Goal: Information Seeking & Learning: Learn about a topic

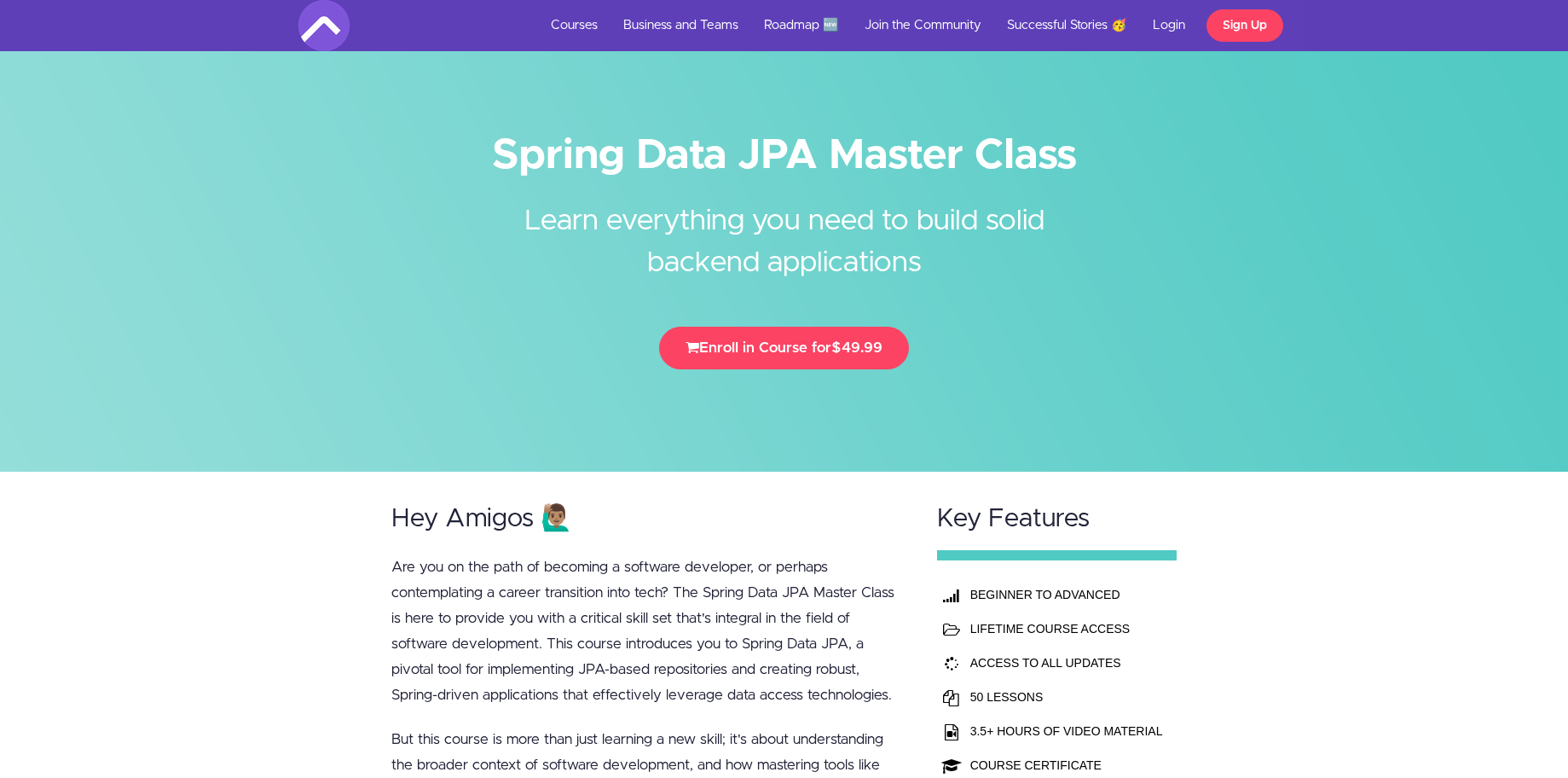
click at [1352, 275] on div at bounding box center [784, 236] width 1568 height 472
click at [589, 31] on link "Courses" at bounding box center [574, 26] width 72 height 51
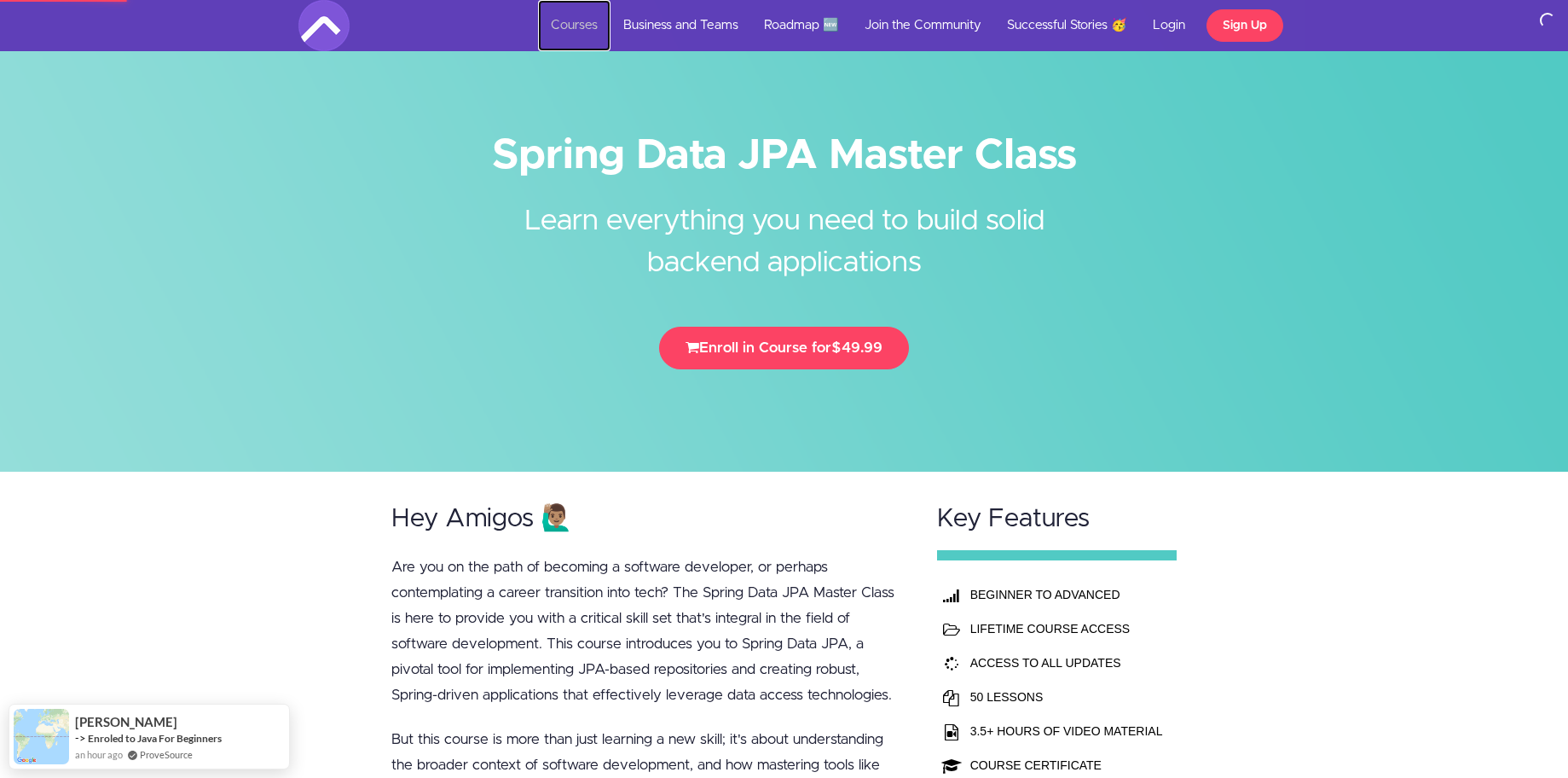
click at [577, 27] on link "Courses" at bounding box center [574, 26] width 72 height 51
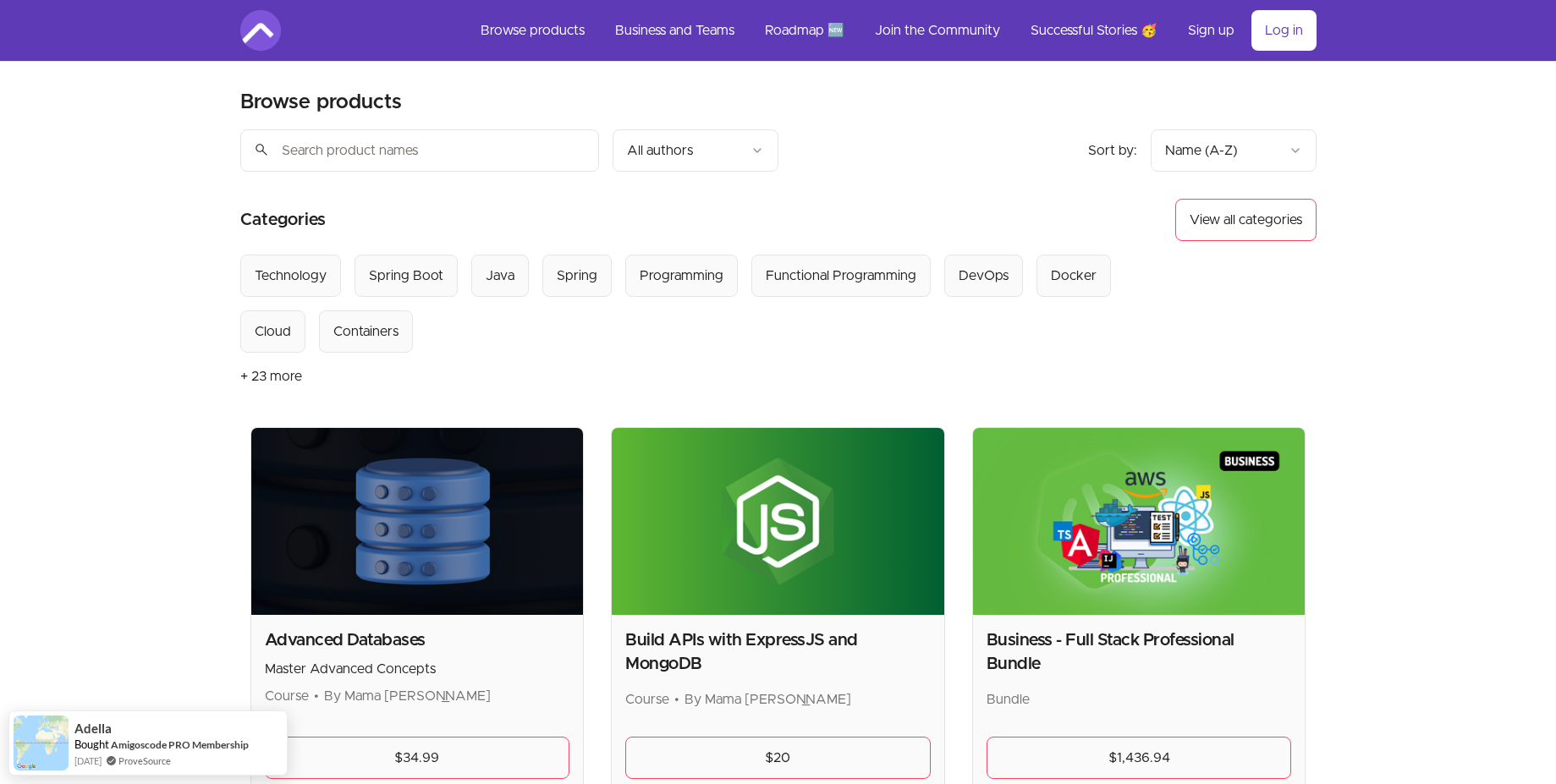
click at [272, 378] on button "+ 23 more" at bounding box center [271, 376] width 62 height 47
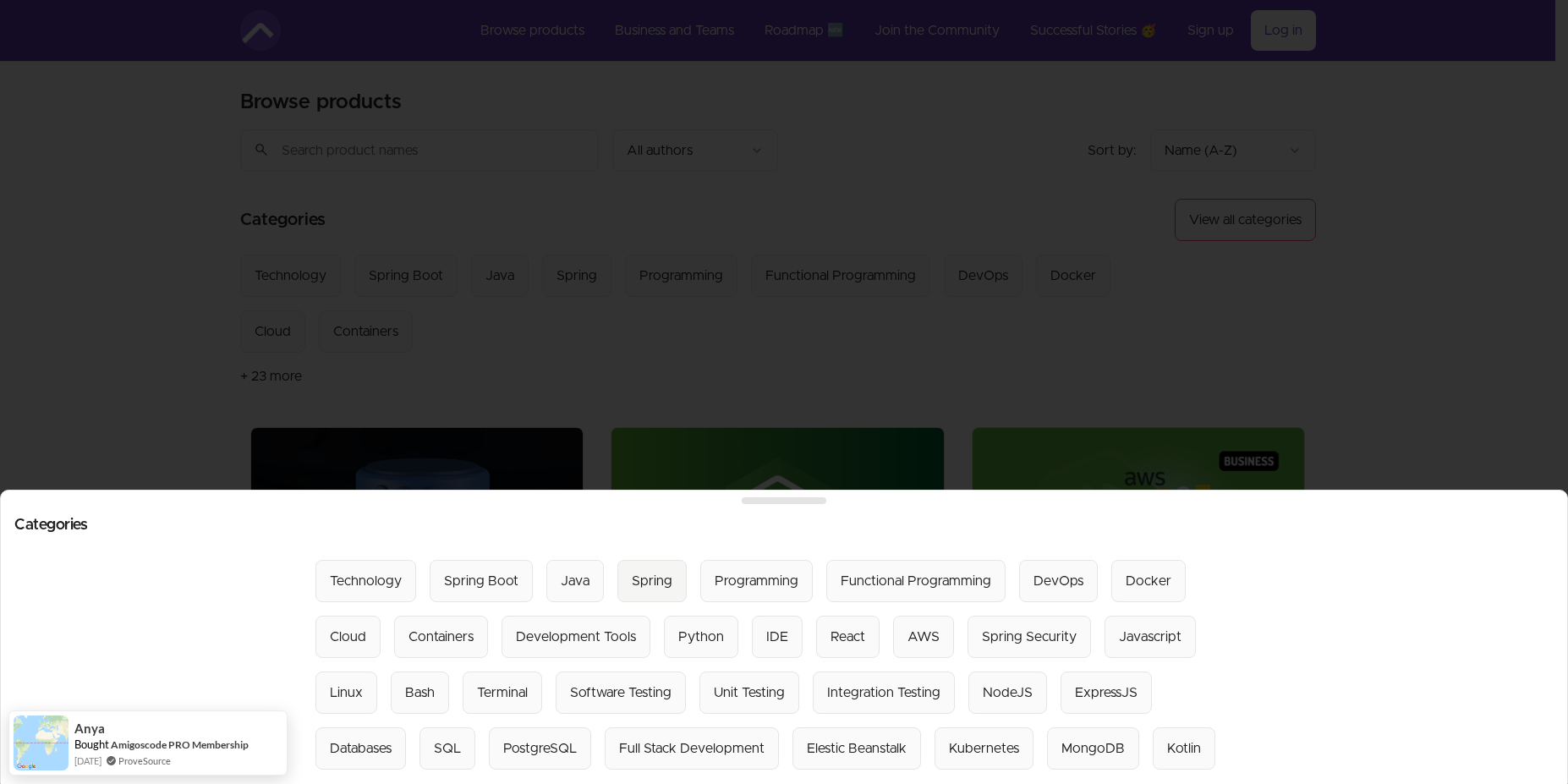
click at [633, 573] on div "Spring" at bounding box center [652, 581] width 41 height 20
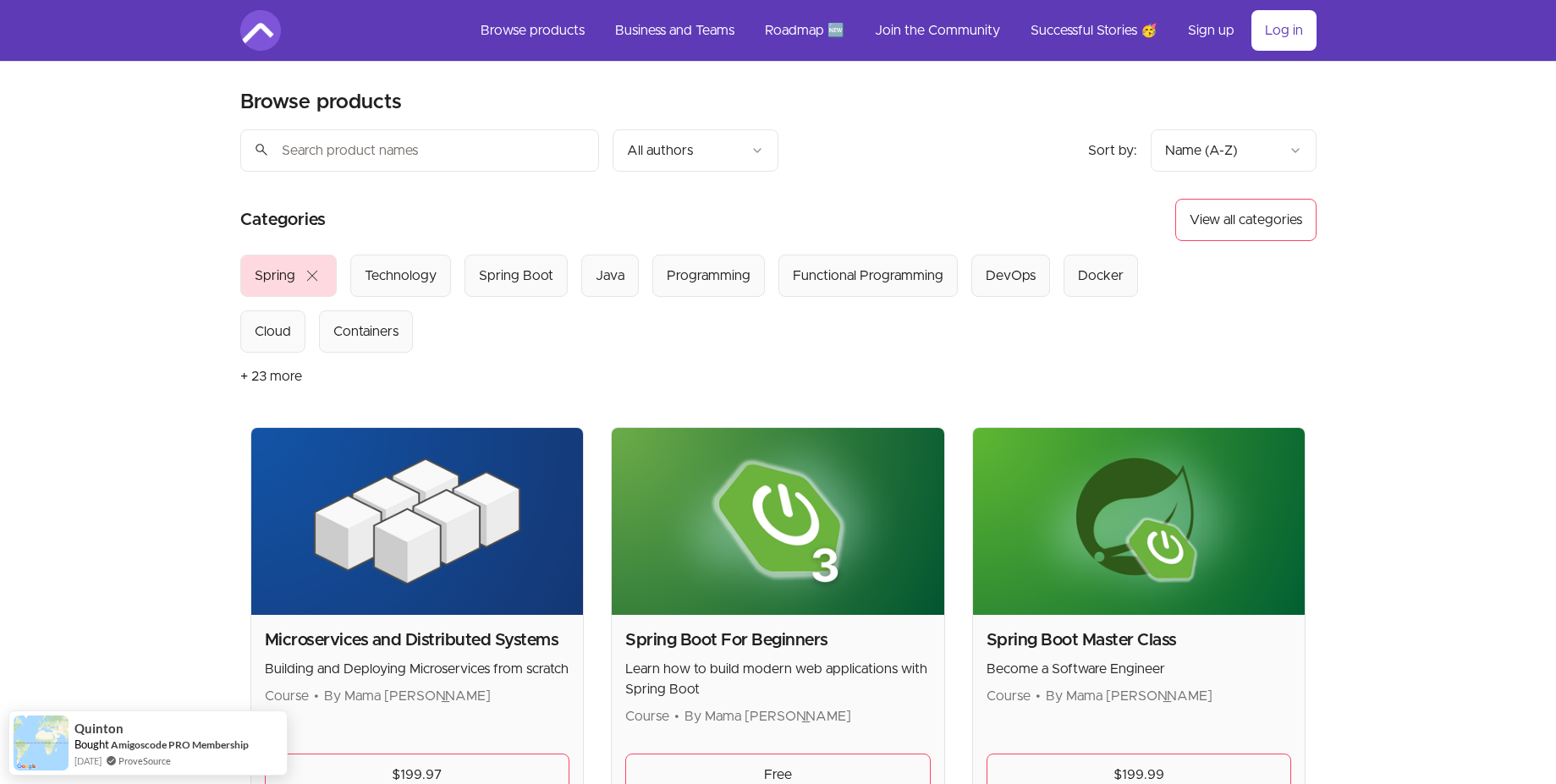
click at [246, 32] on img at bounding box center [260, 31] width 41 height 41
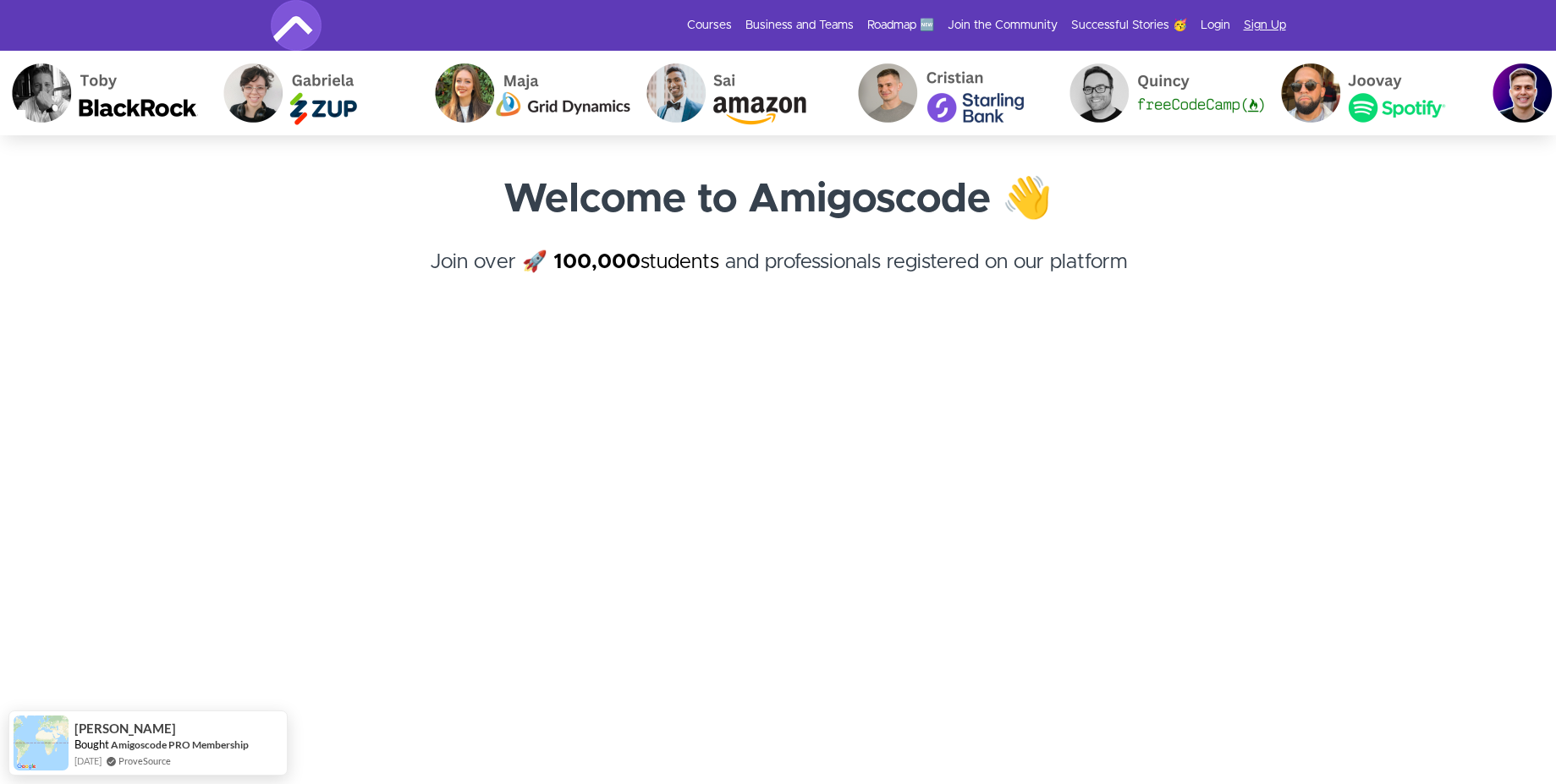
click at [1256, 30] on link "Sign Up" at bounding box center [1264, 24] width 42 height 17
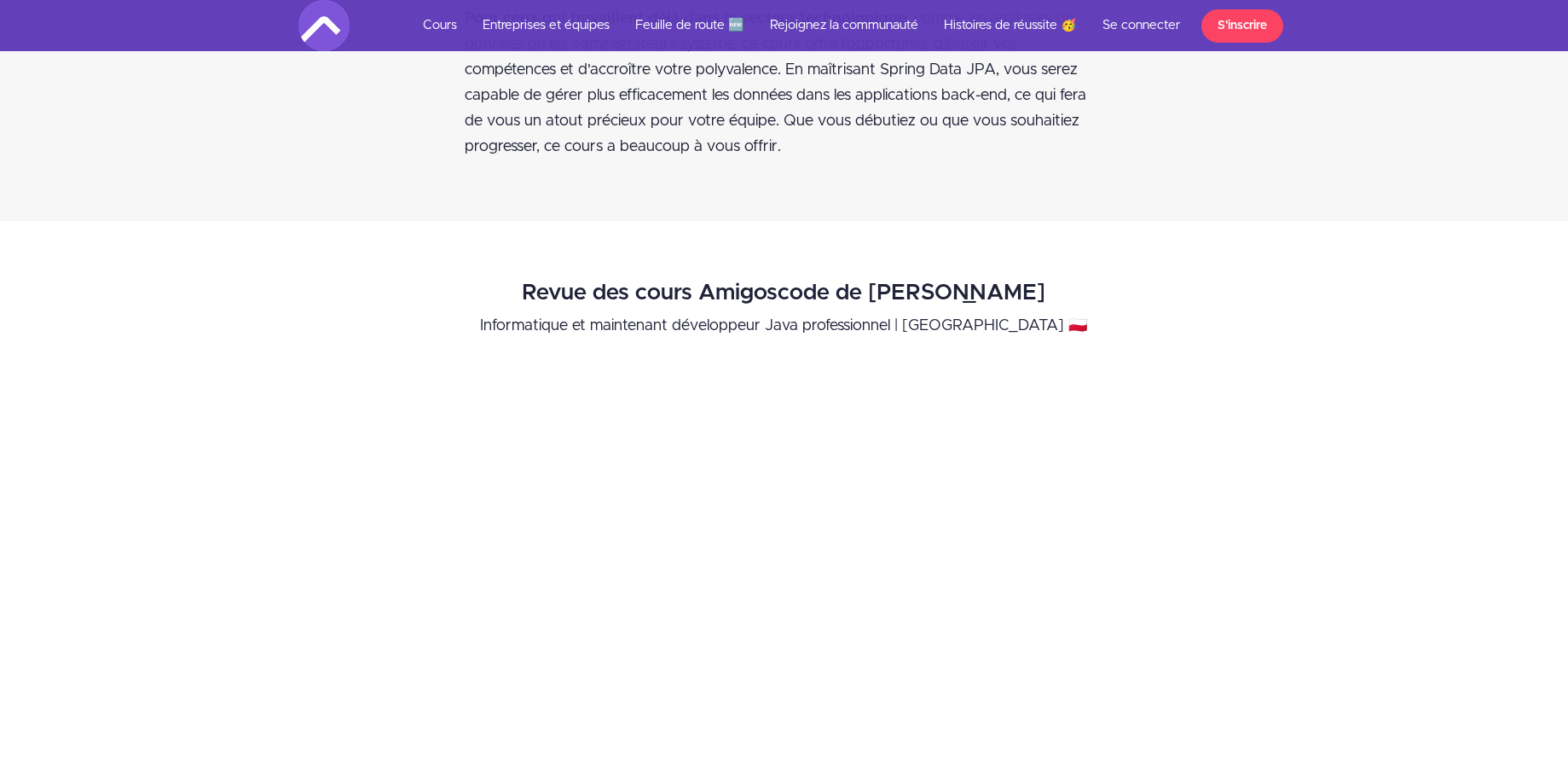
scroll to position [1944, 0]
